Goal: Information Seeking & Learning: Learn about a topic

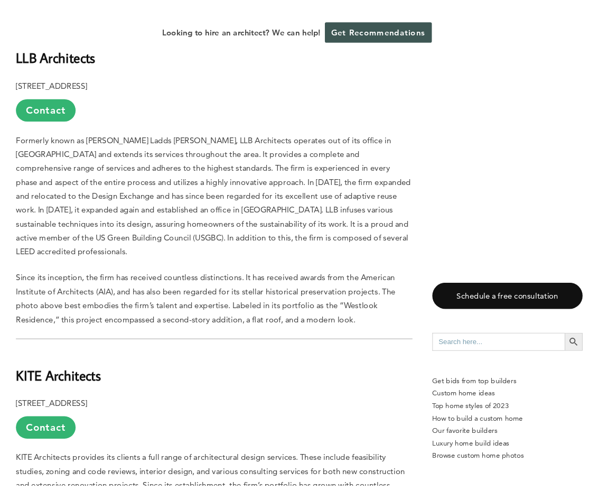
scroll to position [714, 0]
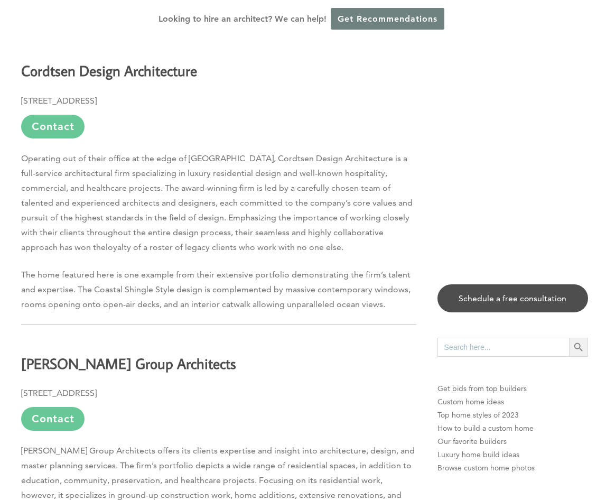
scroll to position [1339, 0]
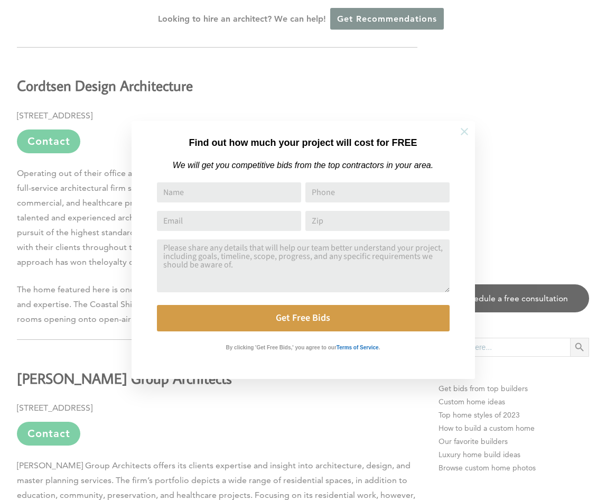
drag, startPoint x: 460, startPoint y: 132, endPoint x: 448, endPoint y: 132, distance: 11.6
click at [460, 132] on icon at bounding box center [465, 132] width 12 height 12
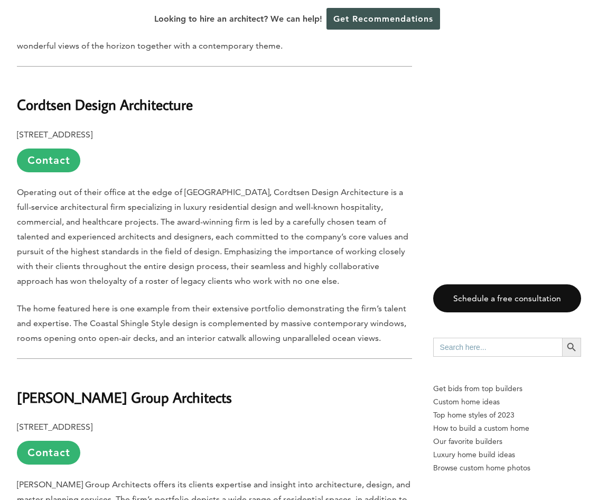
scroll to position [1295, 0]
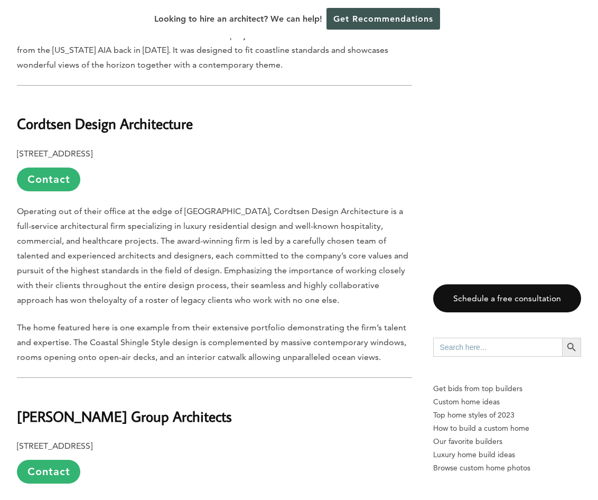
click at [314, 150] on p "[STREET_ADDRESS] Contact" at bounding box center [214, 168] width 395 height 45
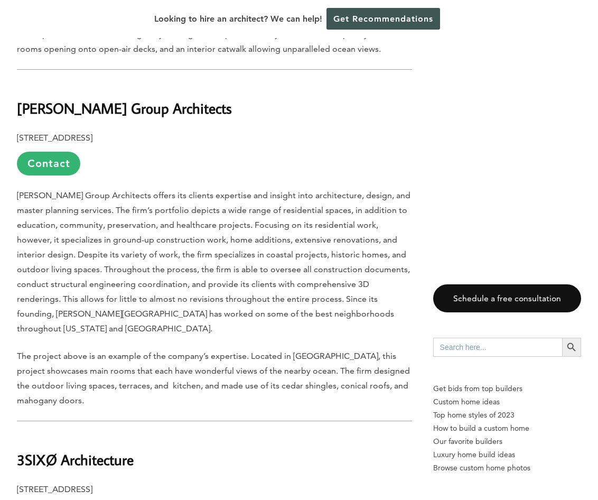
scroll to position [1612, 0]
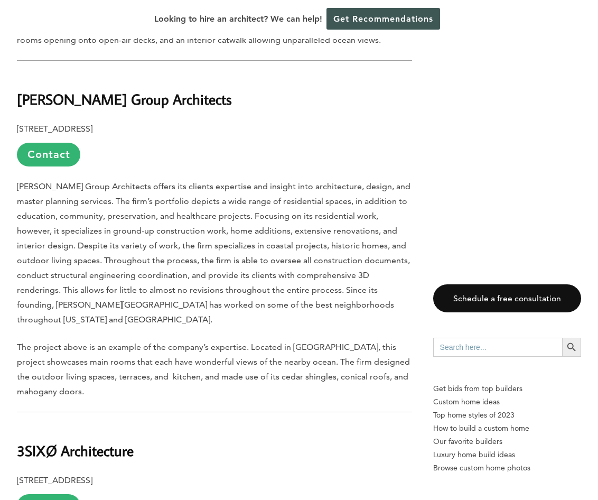
click at [327, 156] on p "[STREET_ADDRESS] Contact" at bounding box center [214, 144] width 395 height 45
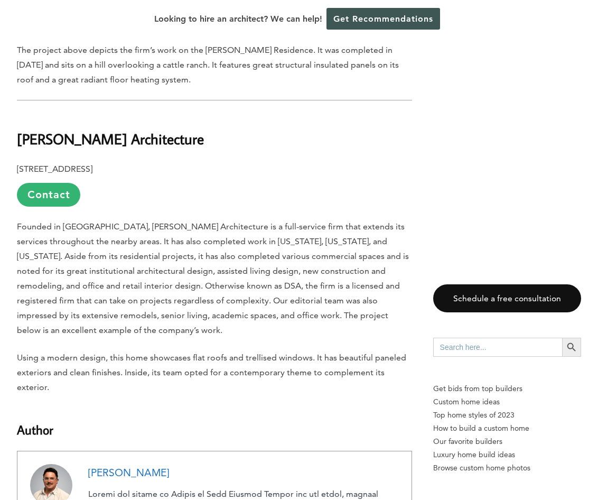
scroll to position [3197, 0]
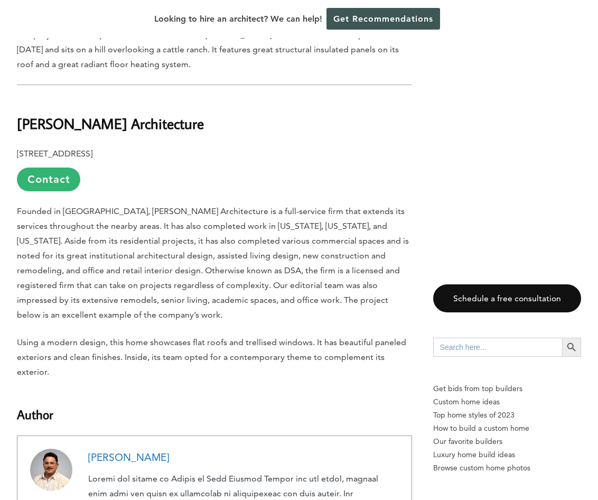
click at [319, 269] on p "Founded in [GEOGRAPHIC_DATA], [PERSON_NAME] Architecture is a full-service firm…" at bounding box center [214, 263] width 395 height 118
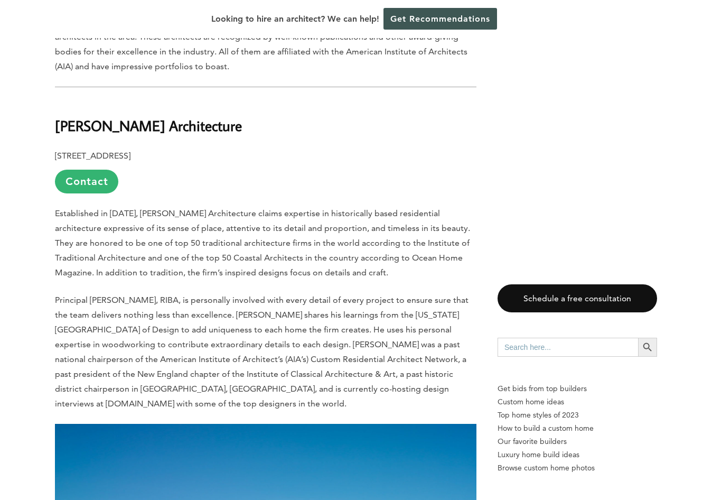
scroll to position [581, 0]
click at [405, 123] on h2 "Andreozzi Architecture" at bounding box center [266, 118] width 422 height 36
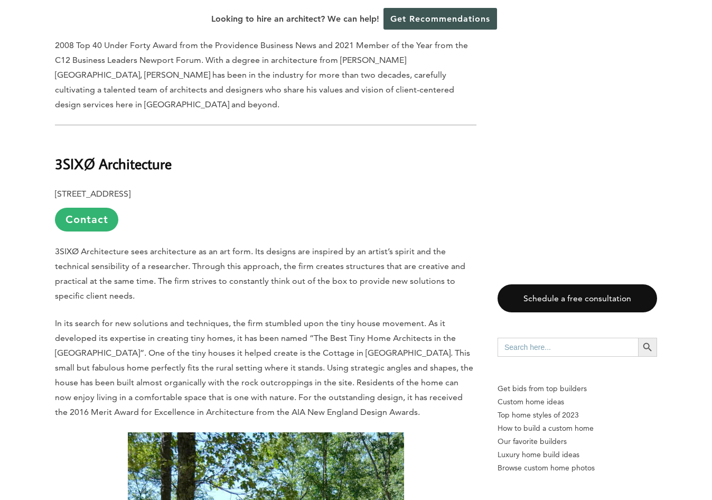
scroll to position [3540, 0]
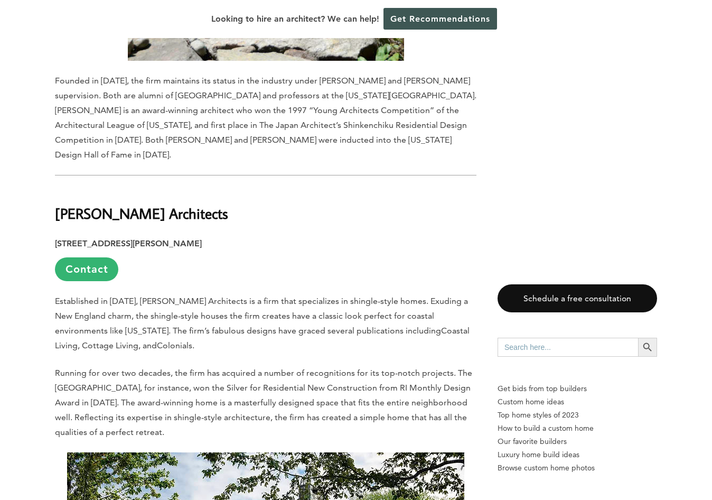
scroll to position [4332, 0]
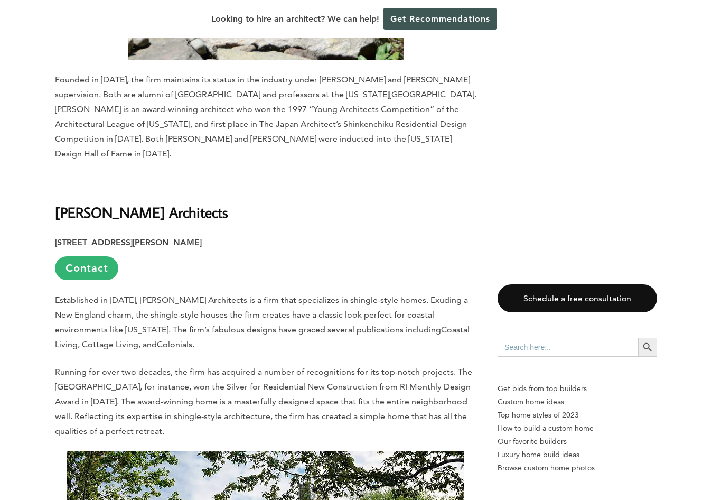
click at [434, 187] on h2 "DiMauro Architects" at bounding box center [266, 205] width 422 height 36
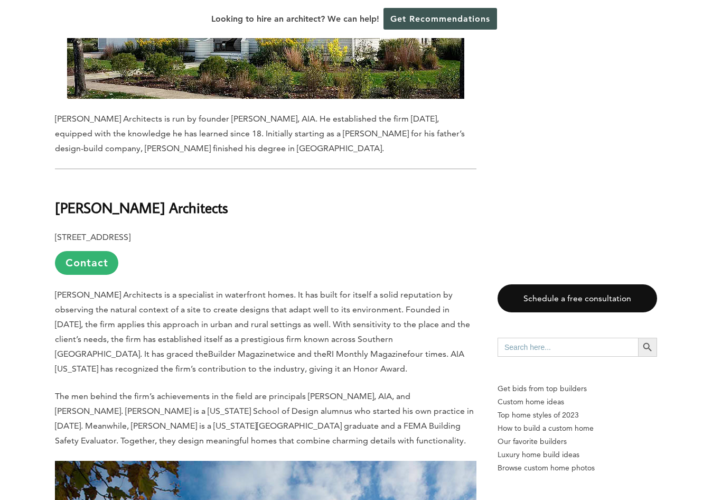
scroll to position [4913, 0]
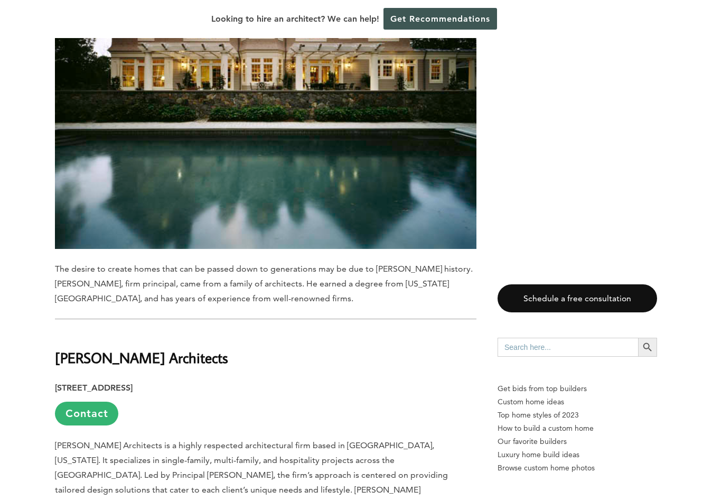
scroll to position [6340, 0]
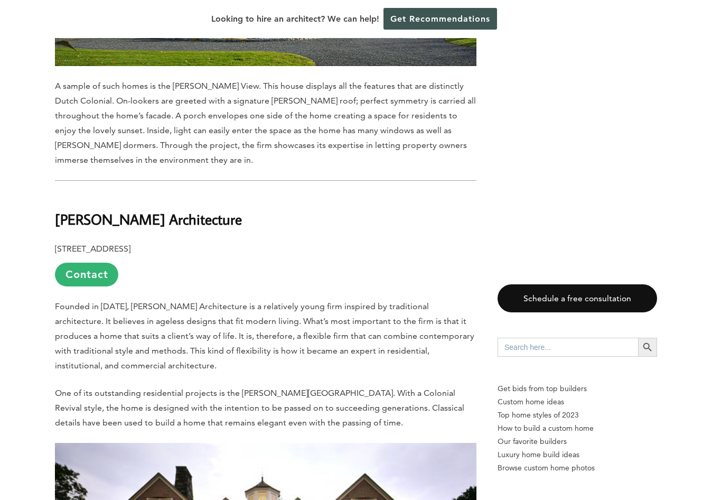
scroll to position [5547, 0]
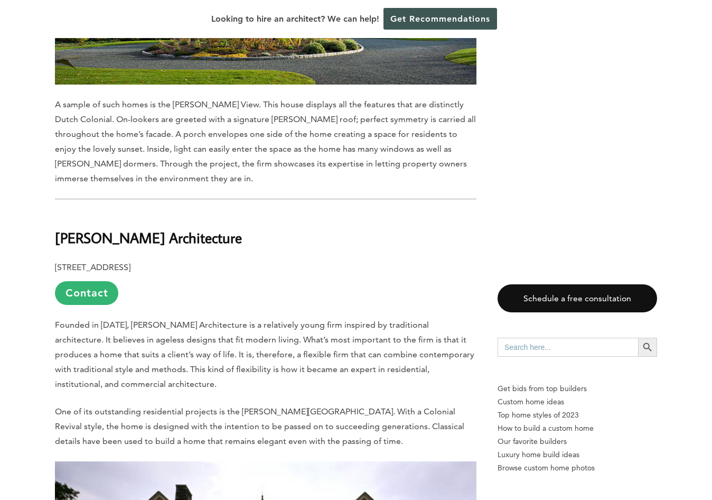
drag, startPoint x: 359, startPoint y: 169, endPoint x: 363, endPoint y: 175, distance: 7.3
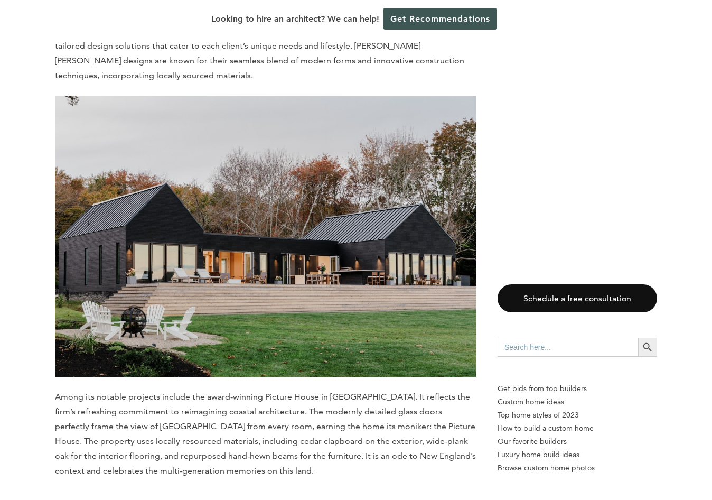
scroll to position [6340, 0]
